Goal: Consume media (video, audio)

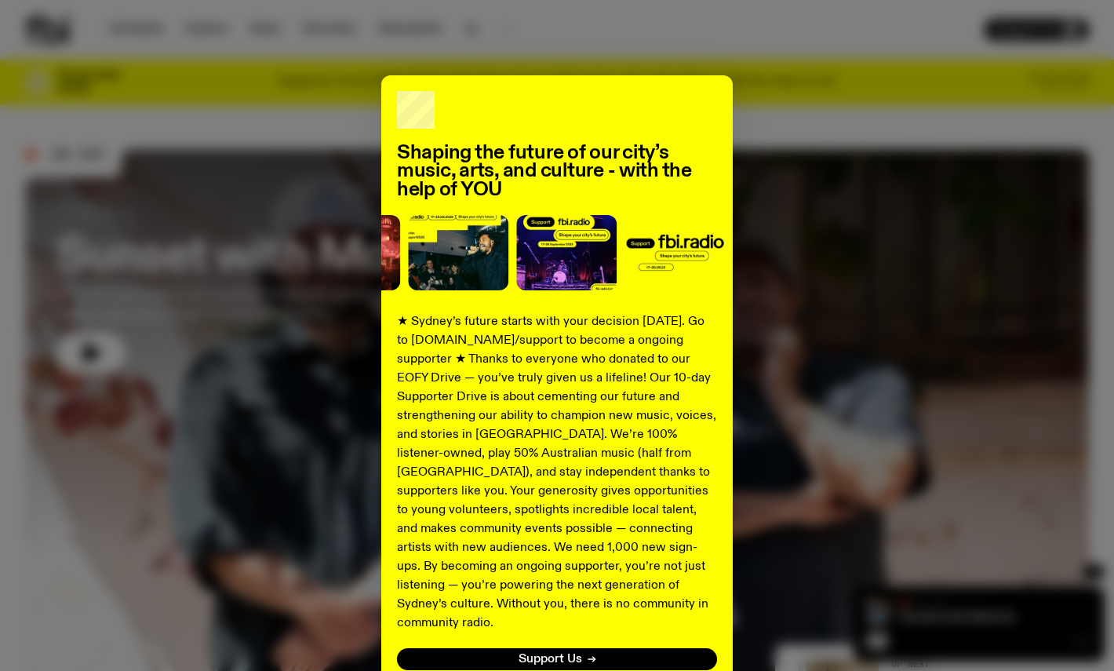
scroll to position [105, 0]
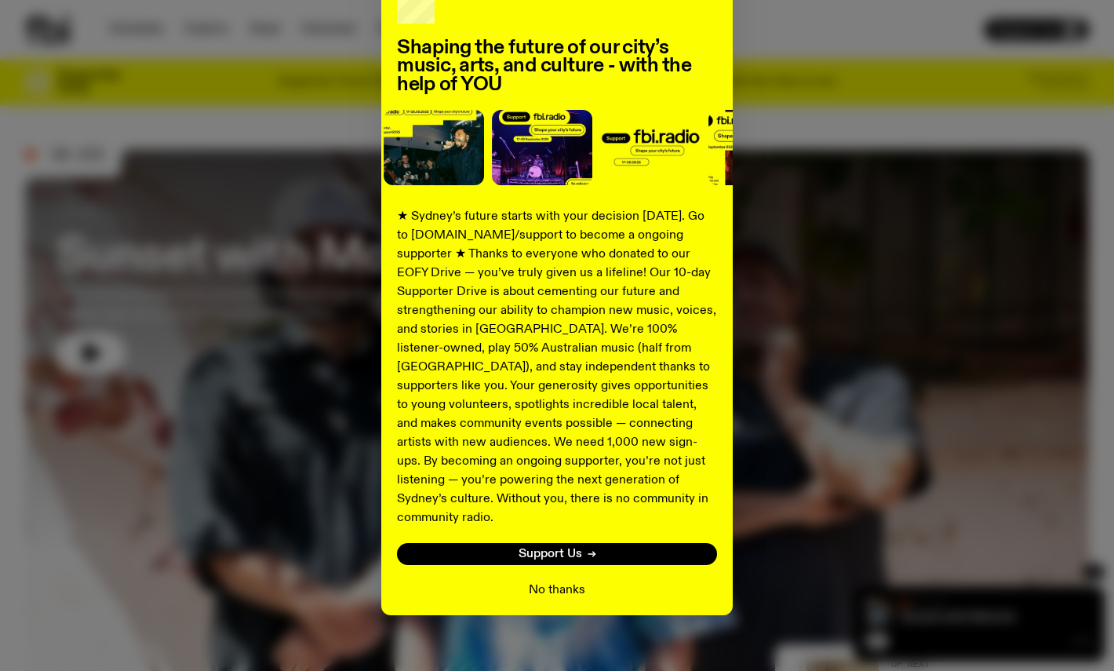
click at [546, 581] on button "No thanks" at bounding box center [557, 590] width 56 height 19
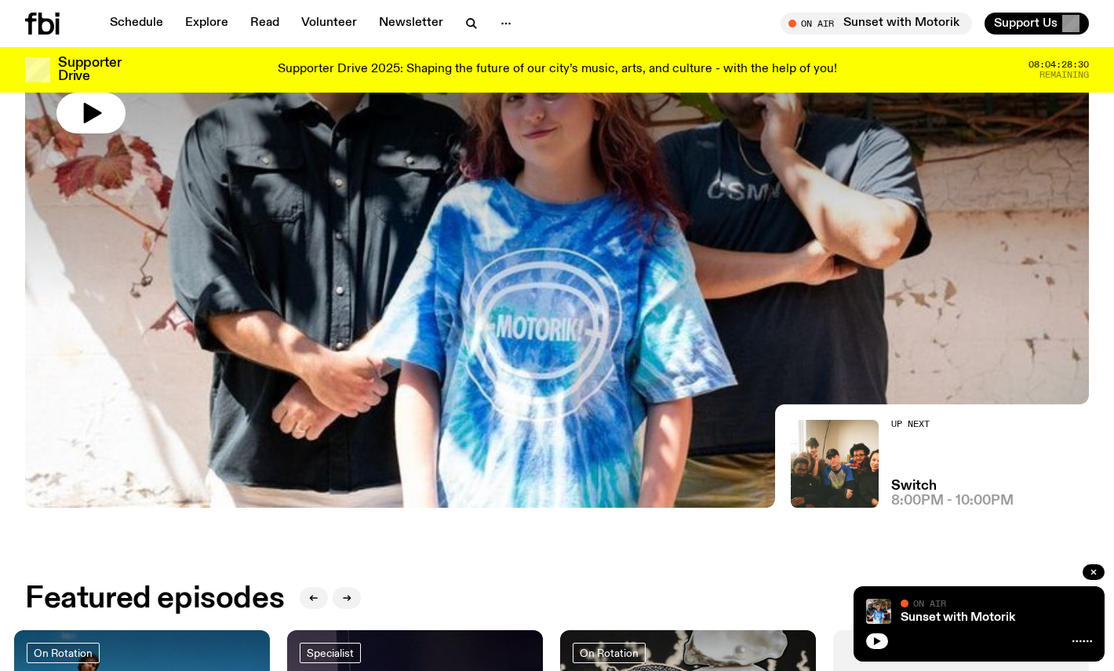
scroll to position [82, 0]
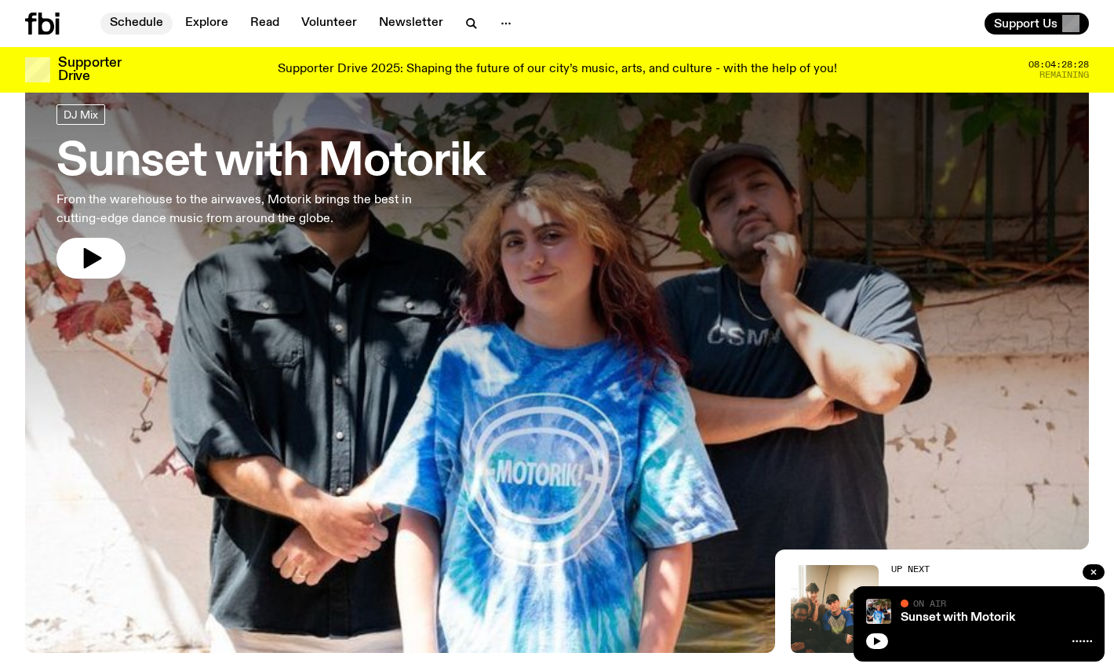
click at [151, 22] on link "Schedule" at bounding box center [136, 24] width 72 height 22
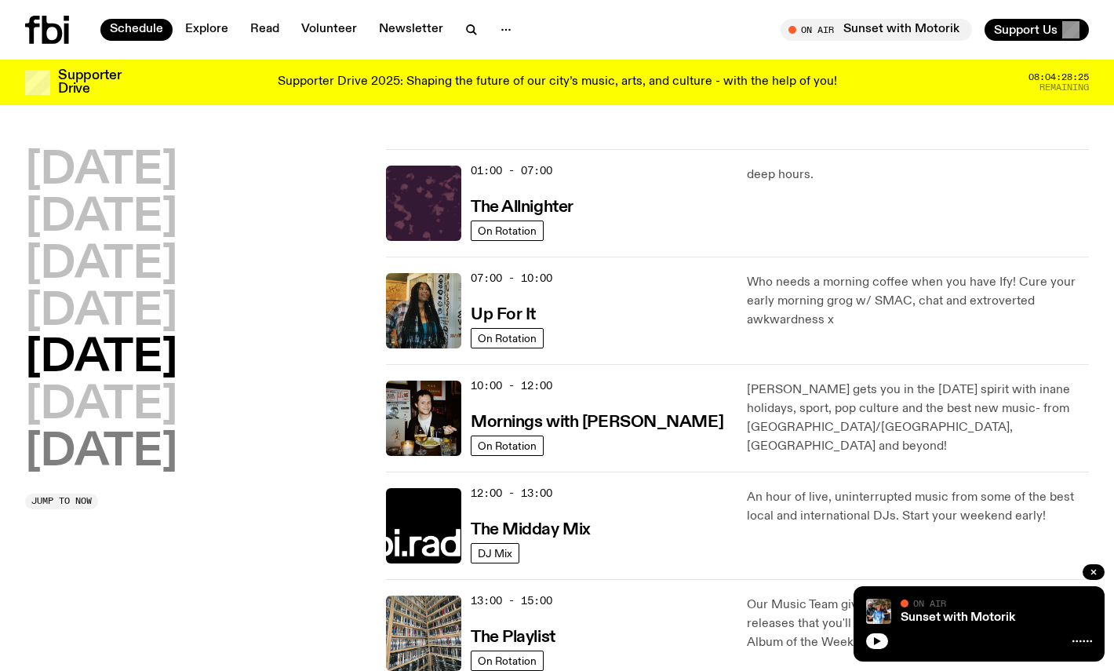
click at [148, 442] on h2 "[DATE]" at bounding box center [101, 453] width 152 height 44
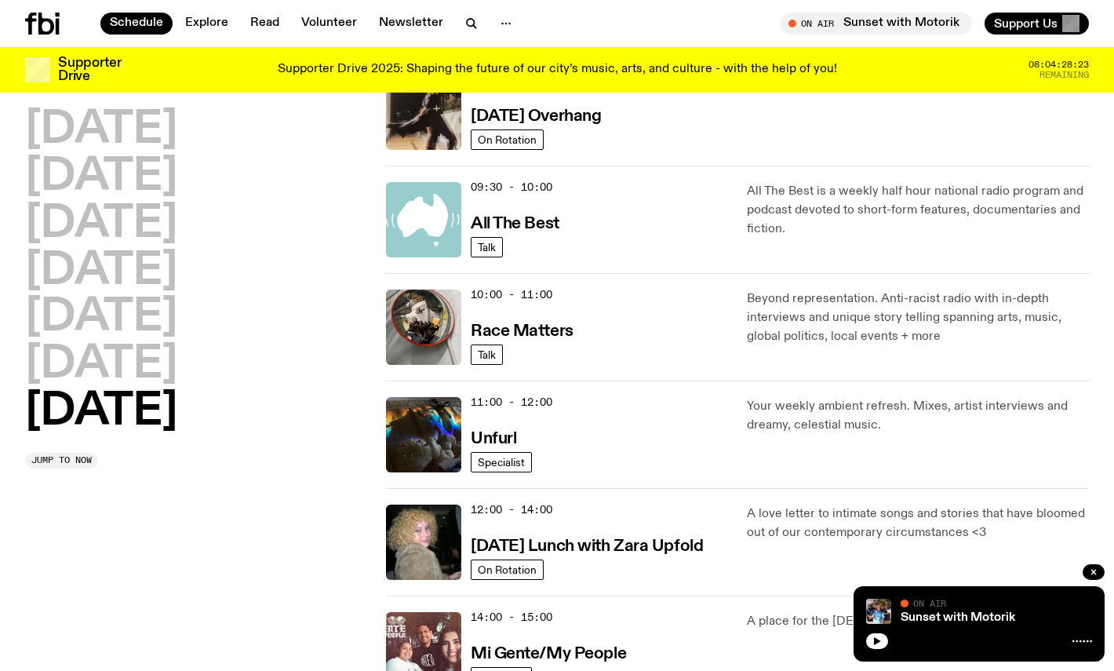
scroll to position [313, 0]
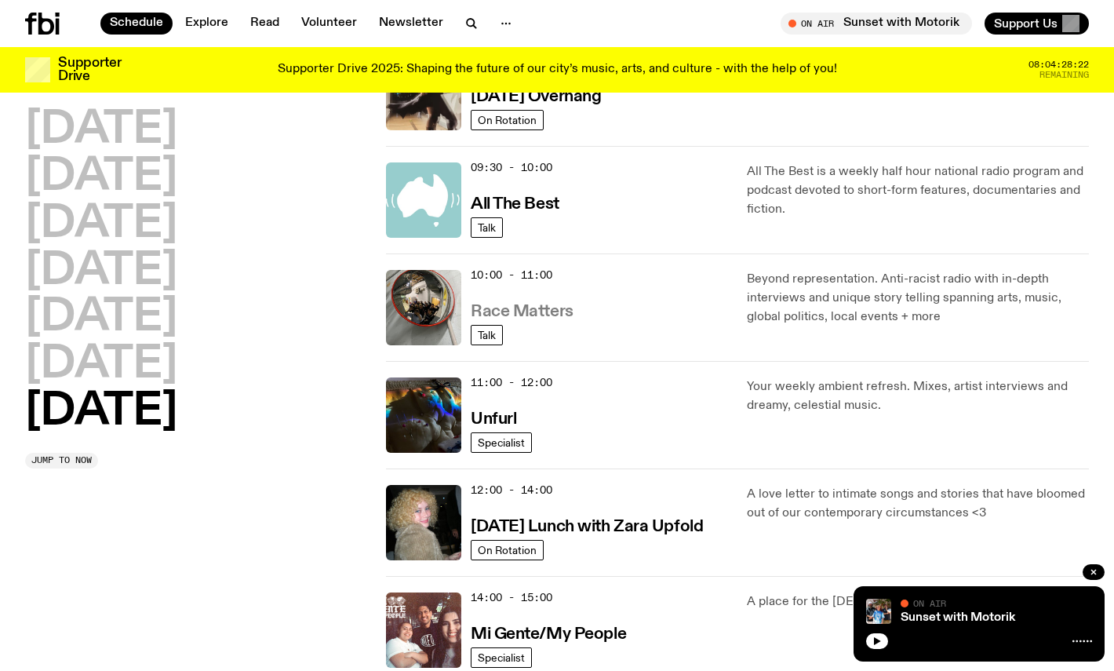
click at [519, 315] on h3 "Race Matters" at bounding box center [522, 312] width 103 height 16
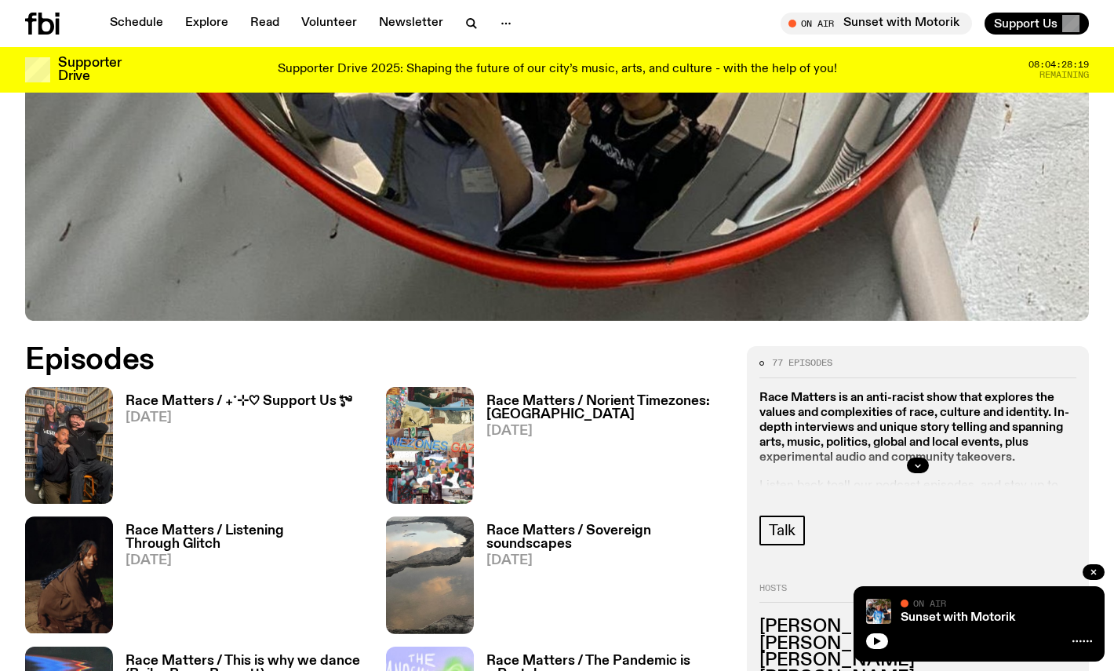
scroll to position [610, 0]
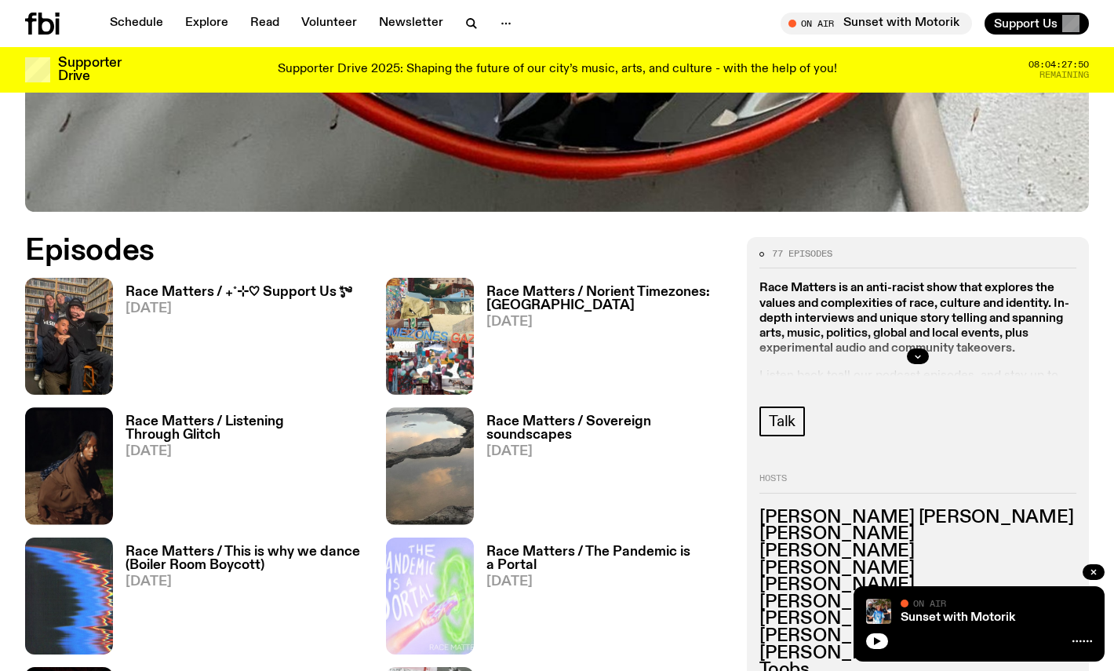
click at [322, 298] on h3 "Race Matters / ₊˚⊹♡ Support Us *ೃ༄" at bounding box center [239, 292] width 226 height 13
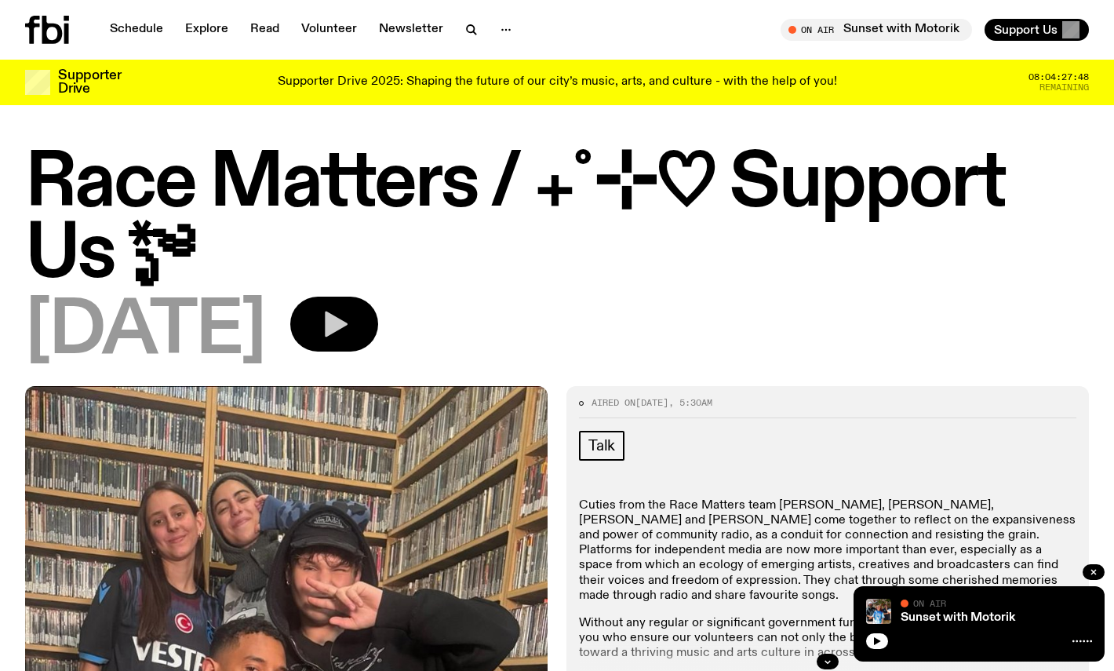
click at [348, 329] on icon "button" at bounding box center [336, 324] width 23 height 26
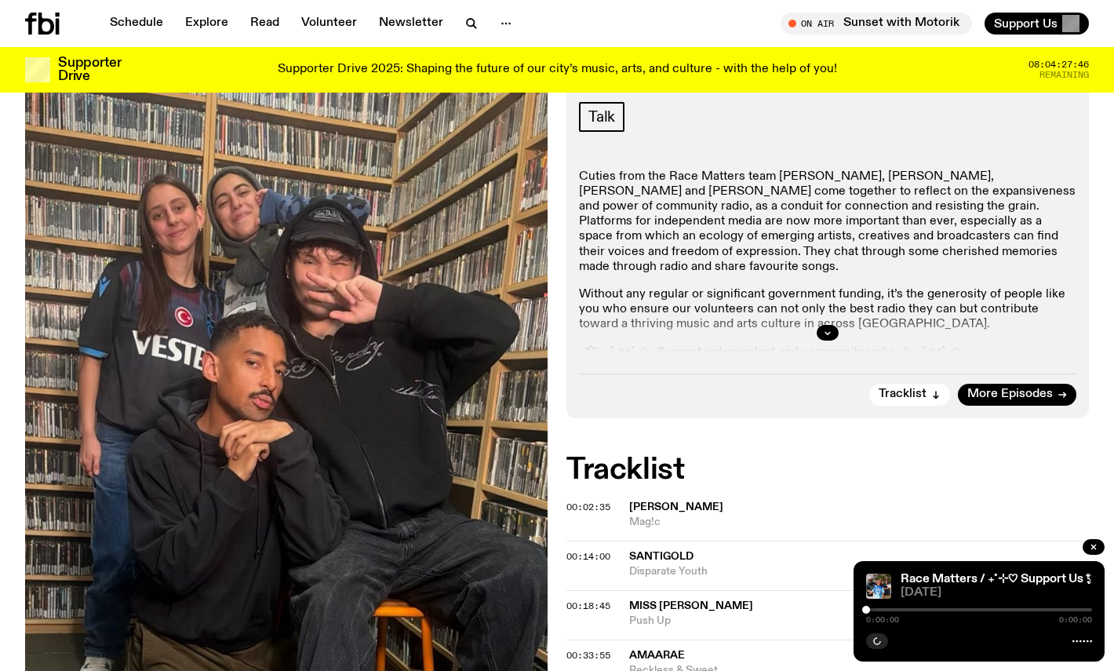
scroll to position [318, 0]
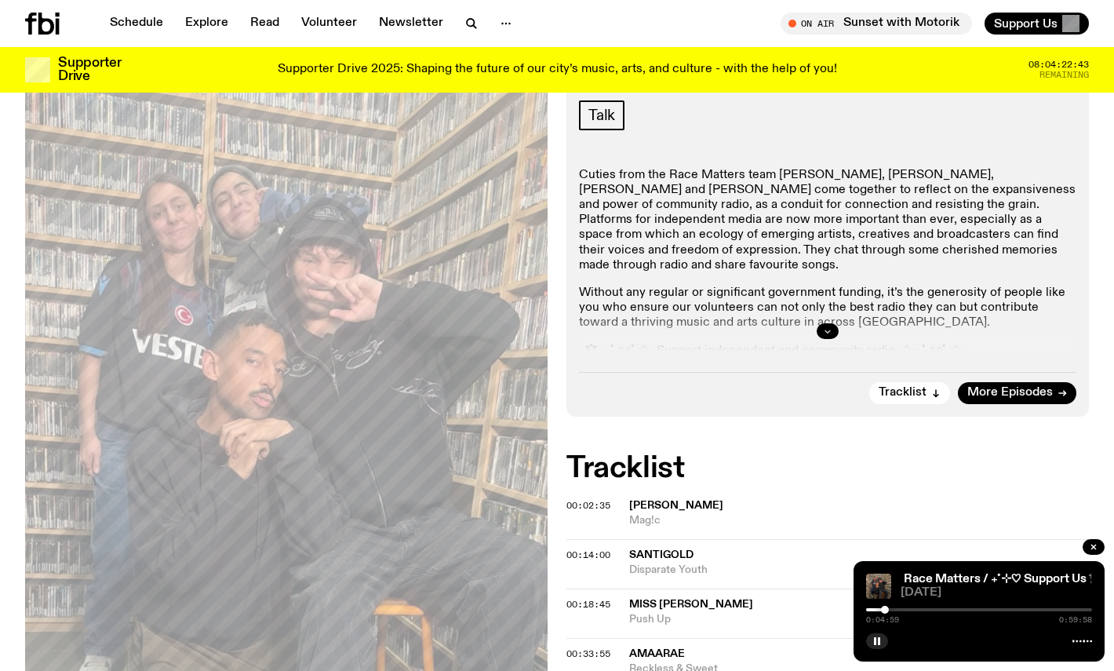
click at [830, 327] on icon "button" at bounding box center [827, 330] width 9 height 9
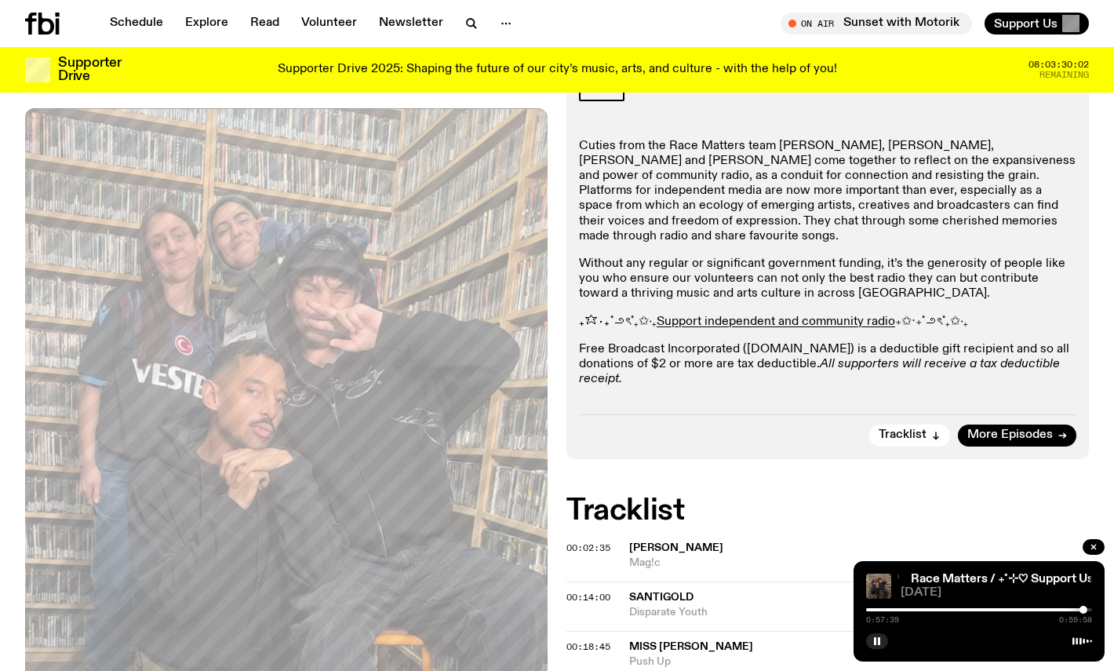
scroll to position [0, 0]
